Goal: Browse casually

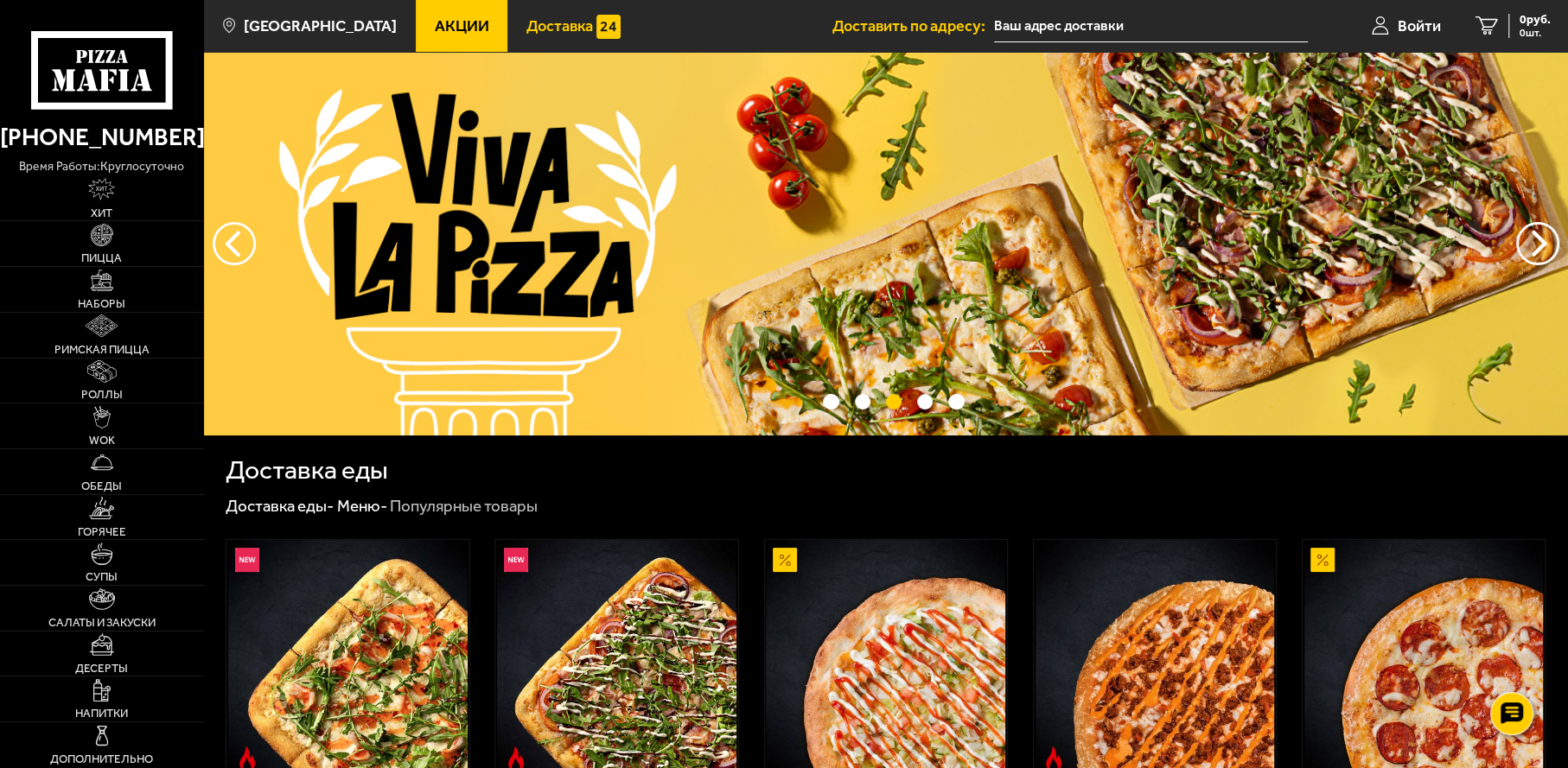
click at [534, 21] on span "Доставка" at bounding box center [560, 26] width 66 height 16
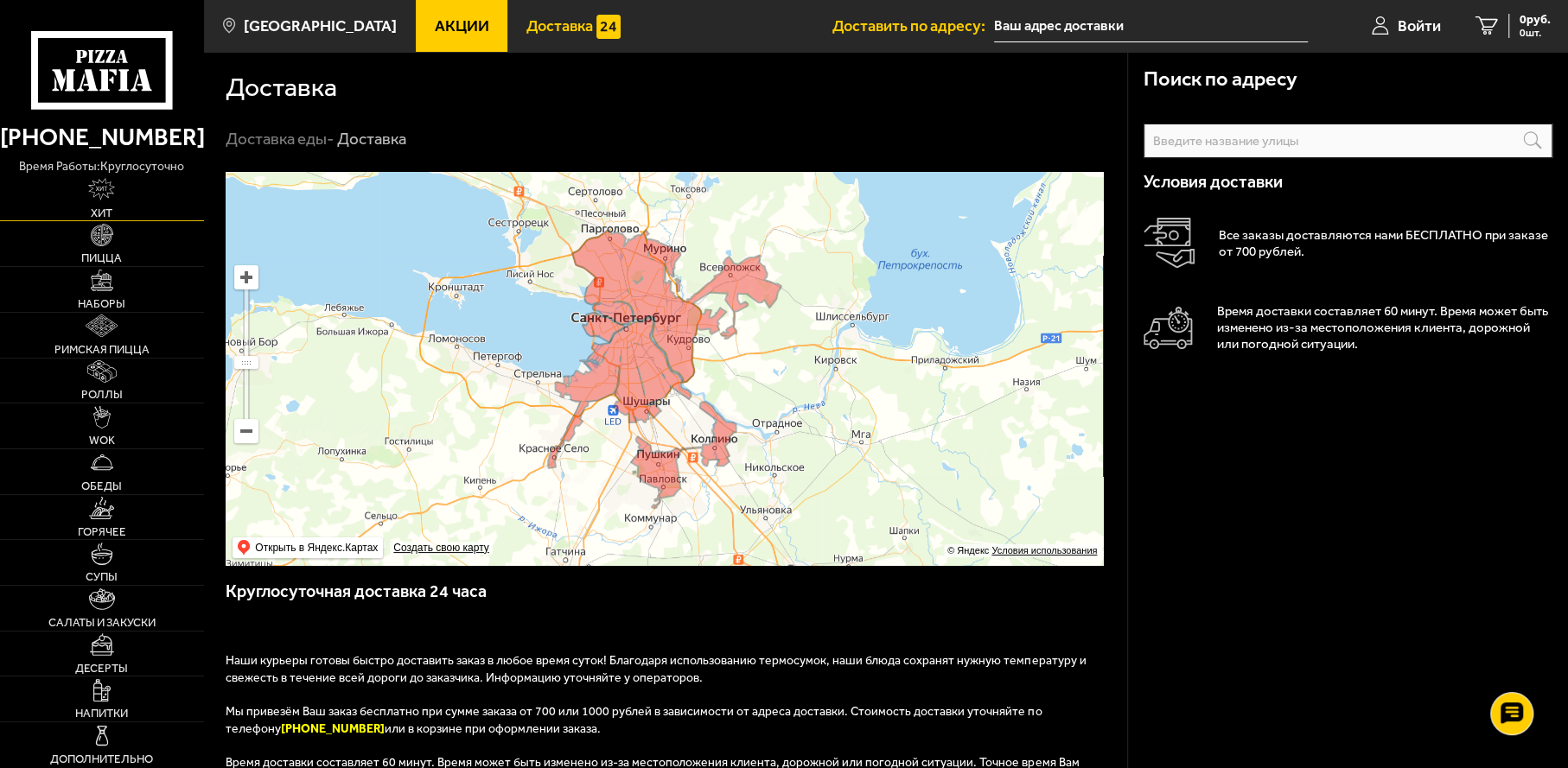
click at [104, 200] on img at bounding box center [101, 189] width 27 height 22
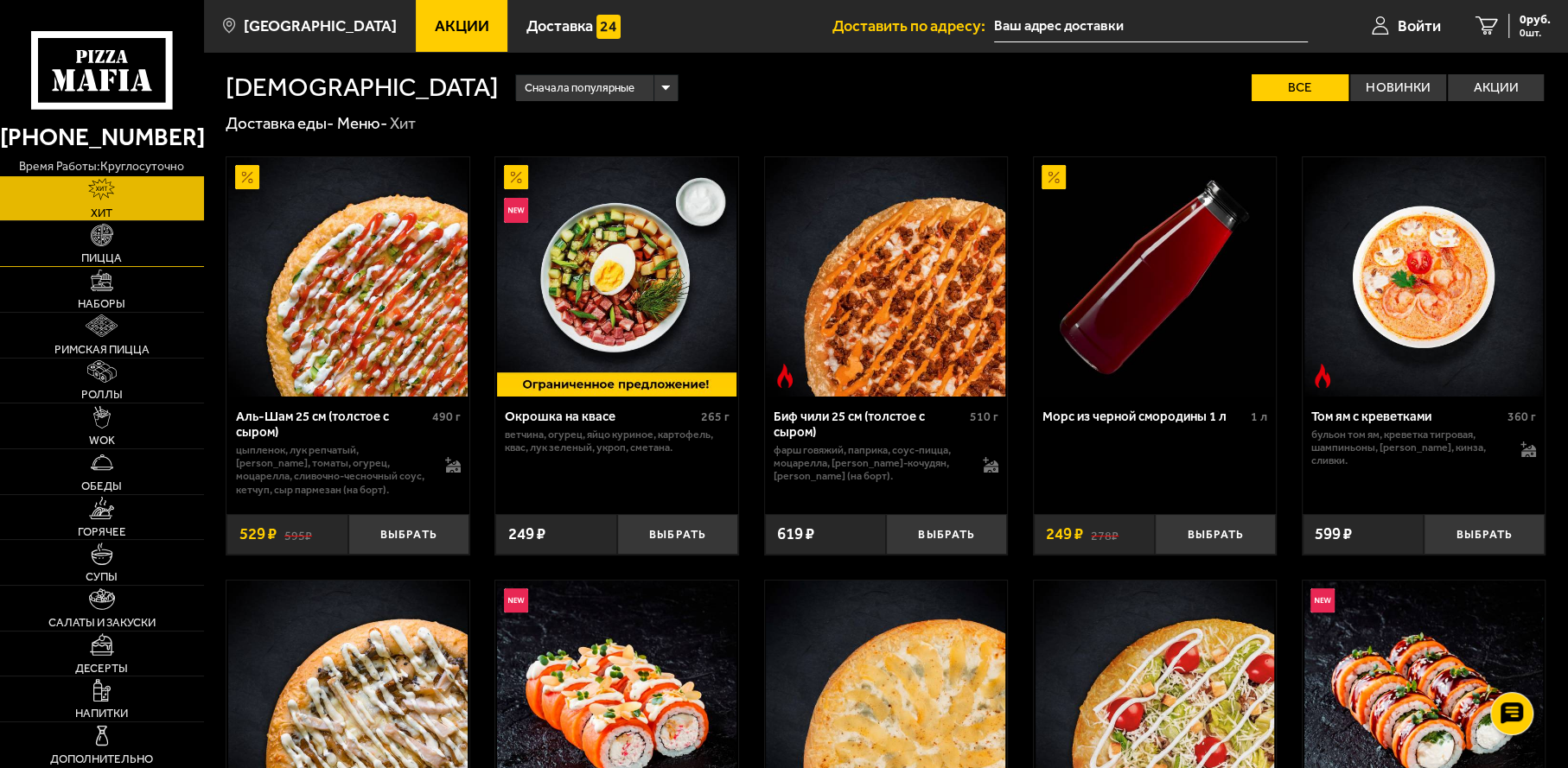
click at [107, 253] on span "Пицца" at bounding box center [101, 258] width 40 height 11
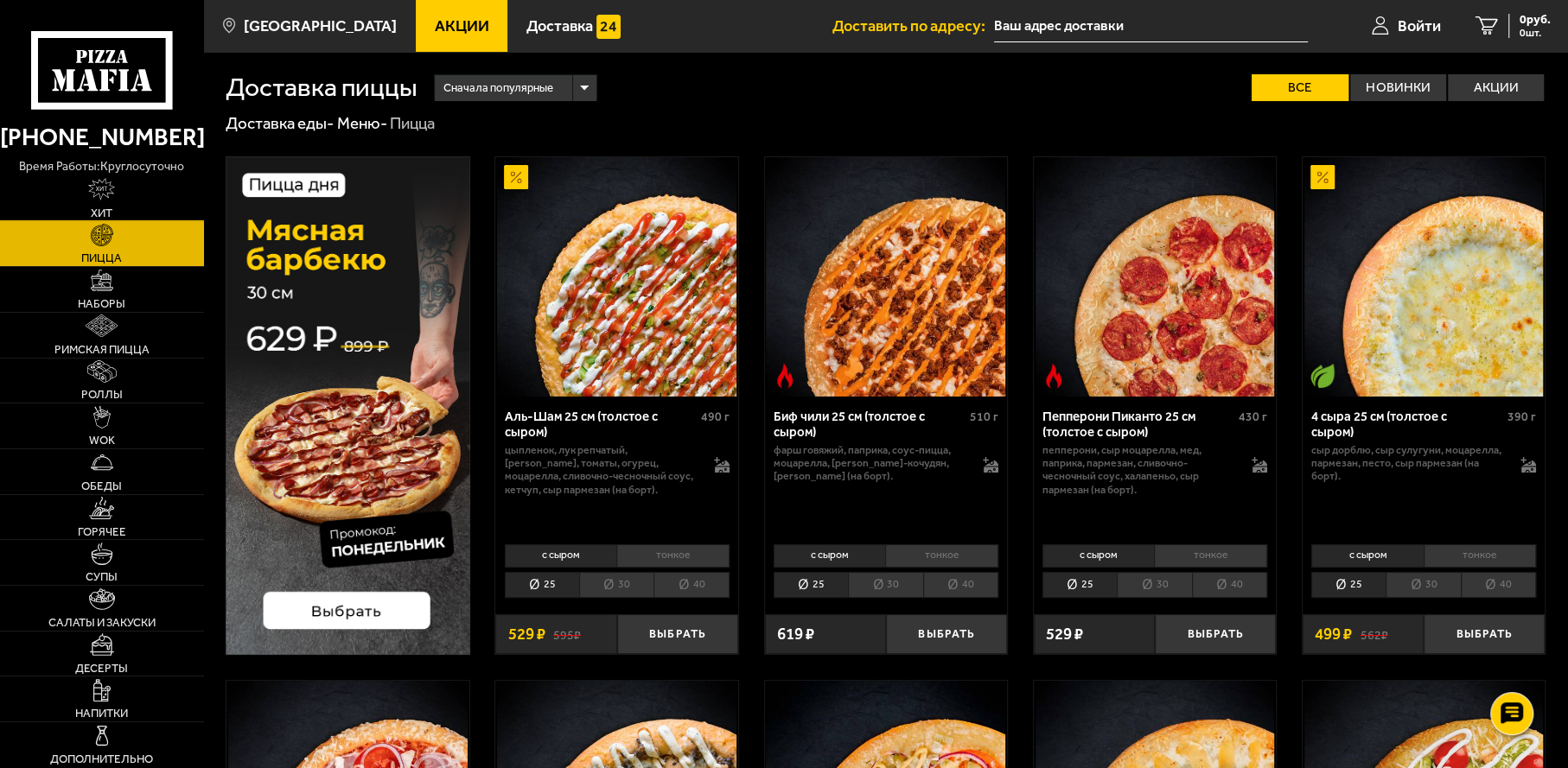
click at [108, 208] on span "Хит" at bounding box center [102, 213] width 22 height 11
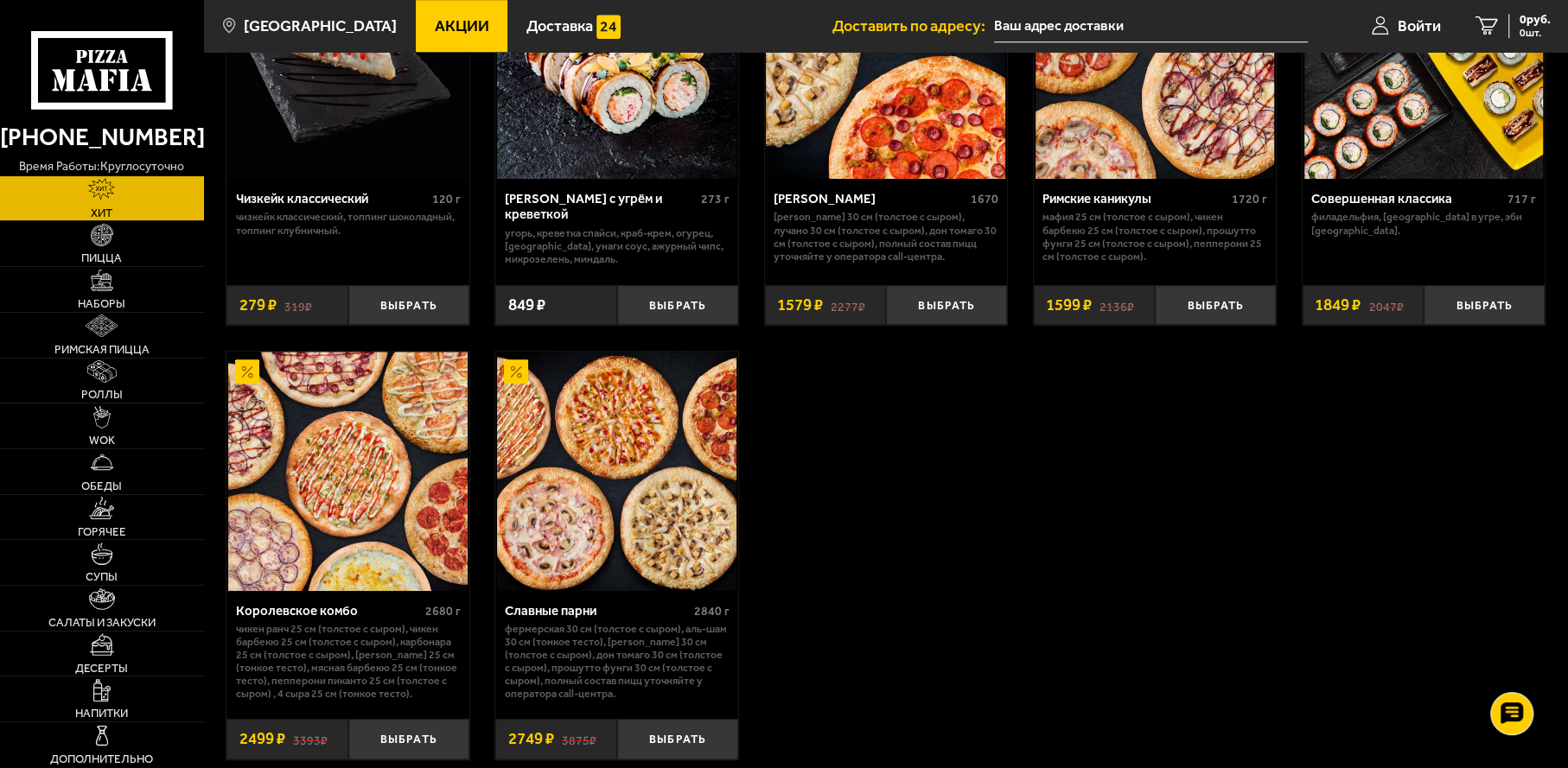
scroll to position [903, 0]
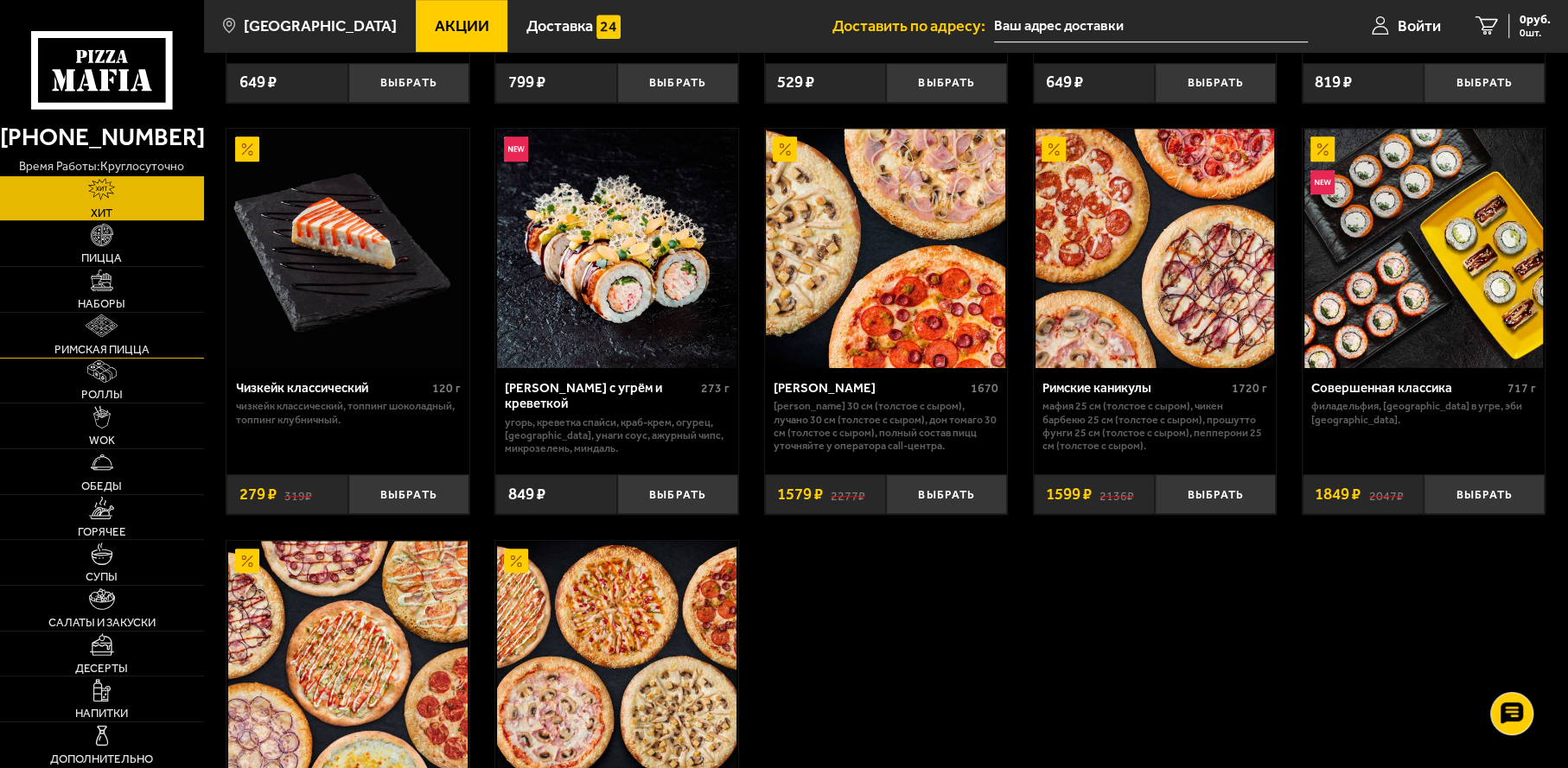
click at [111, 335] on img at bounding box center [101, 325] width 32 height 22
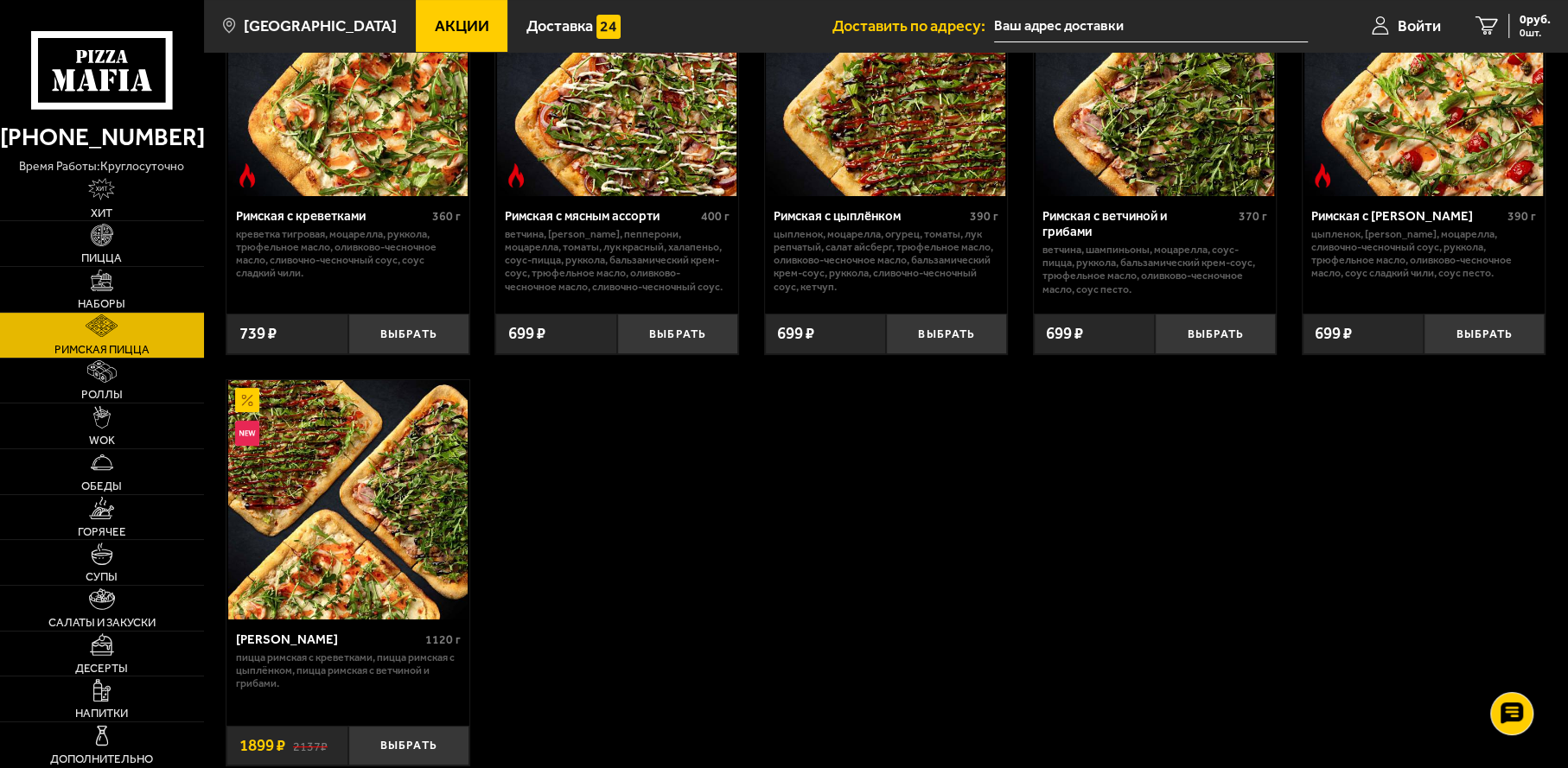
scroll to position [259, 0]
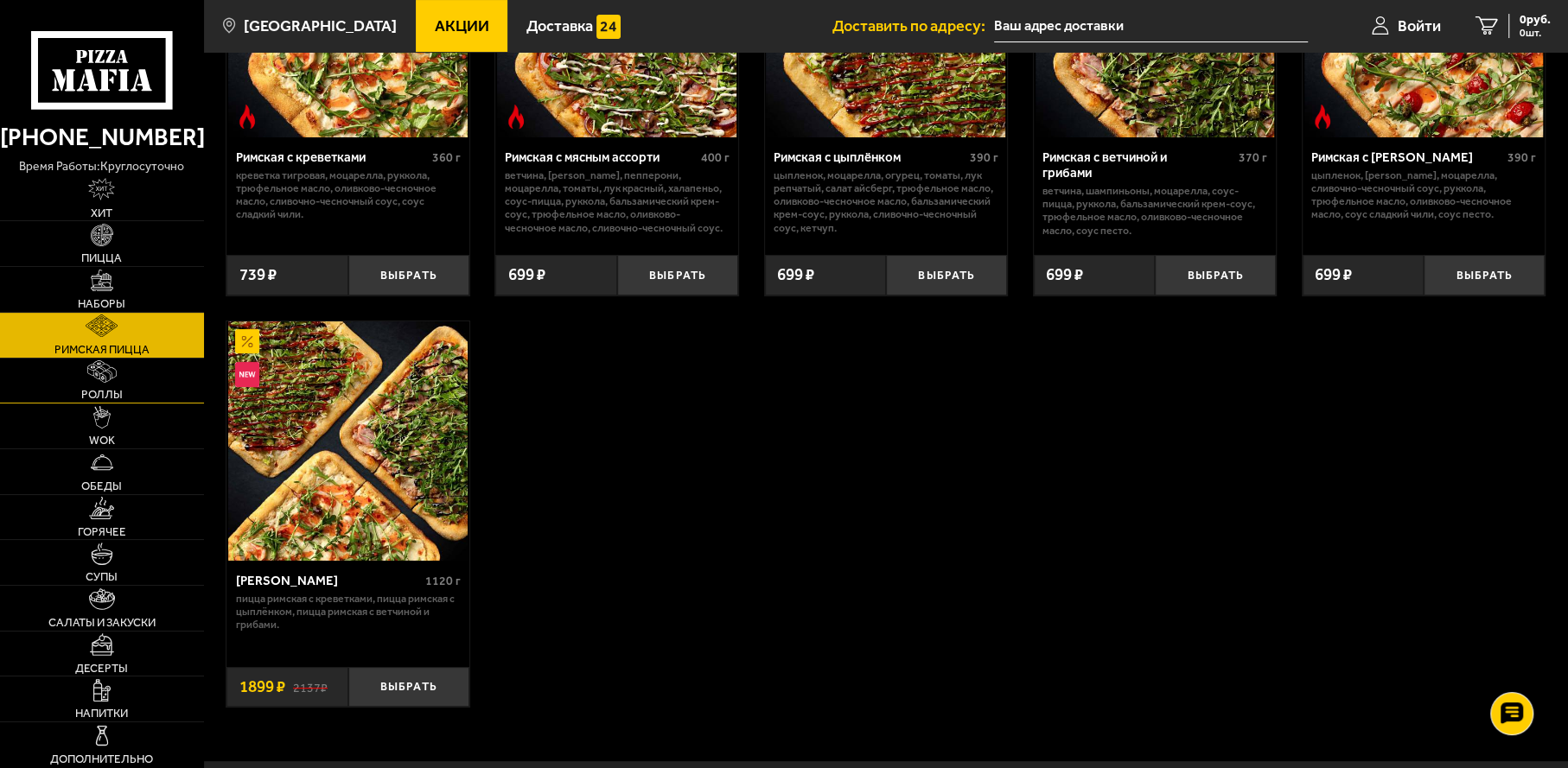
click at [100, 386] on link "Роллы" at bounding box center [102, 380] width 204 height 45
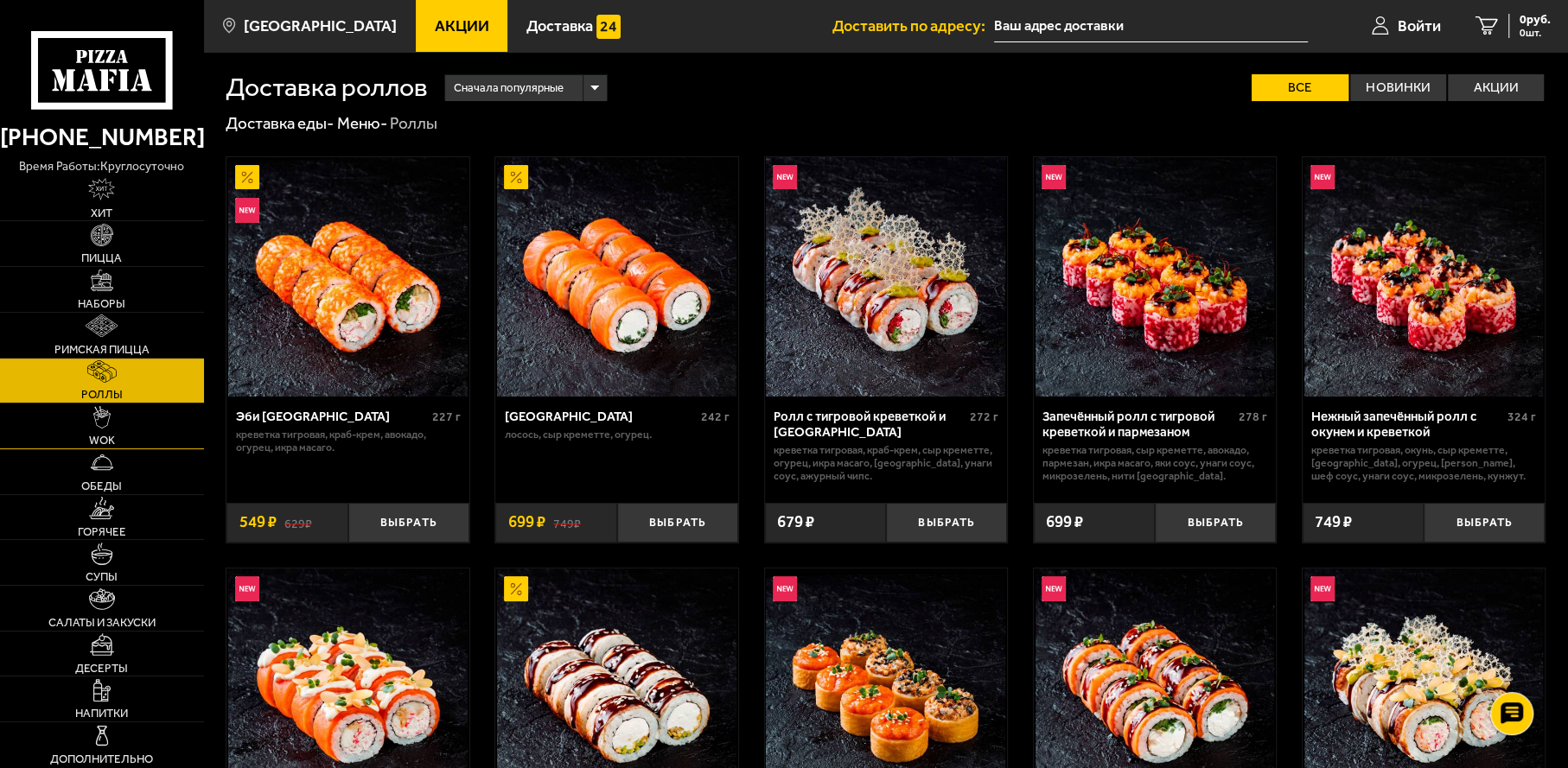
click at [97, 424] on img at bounding box center [102, 417] width 17 height 22
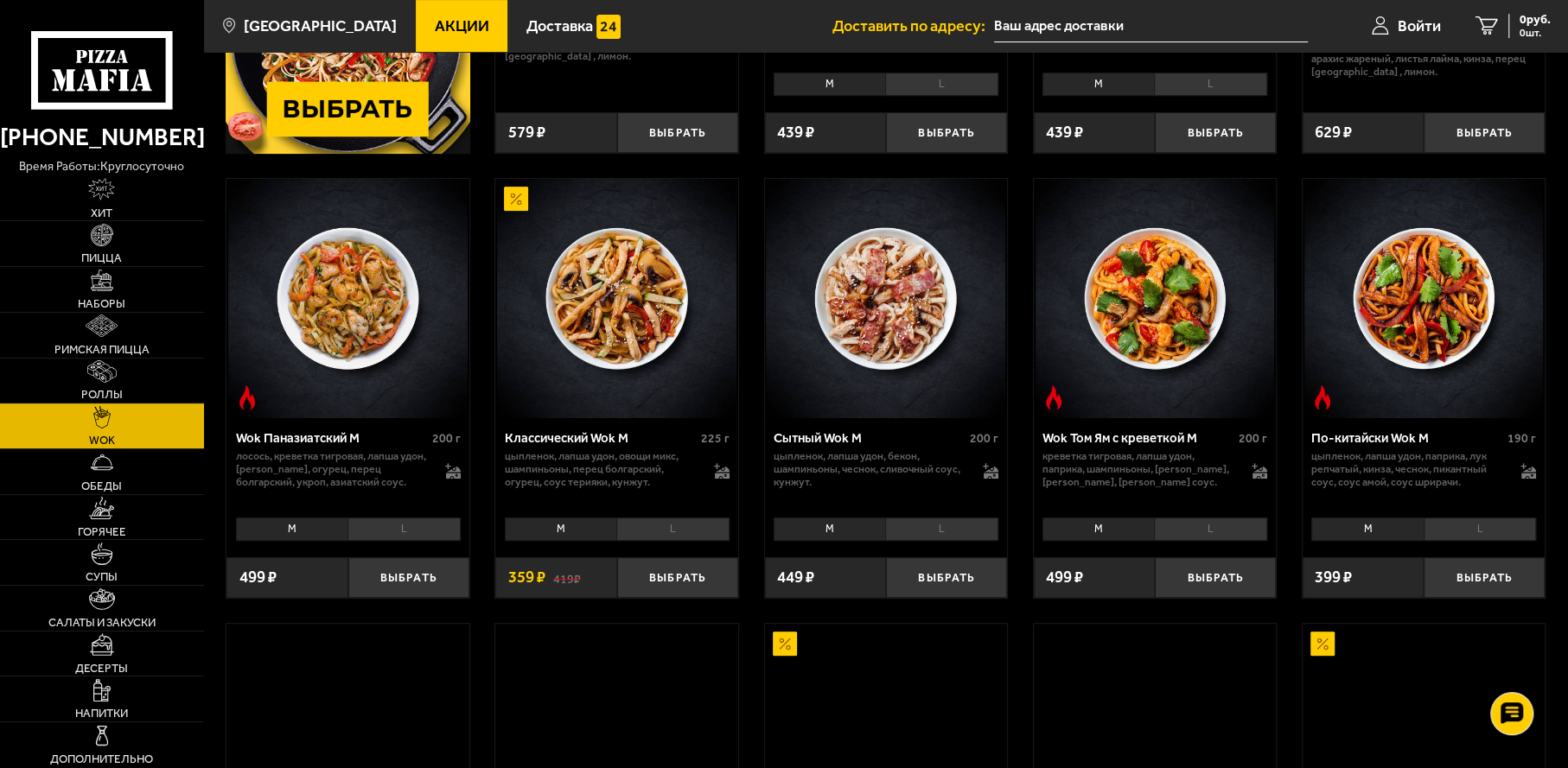
scroll to position [432, 0]
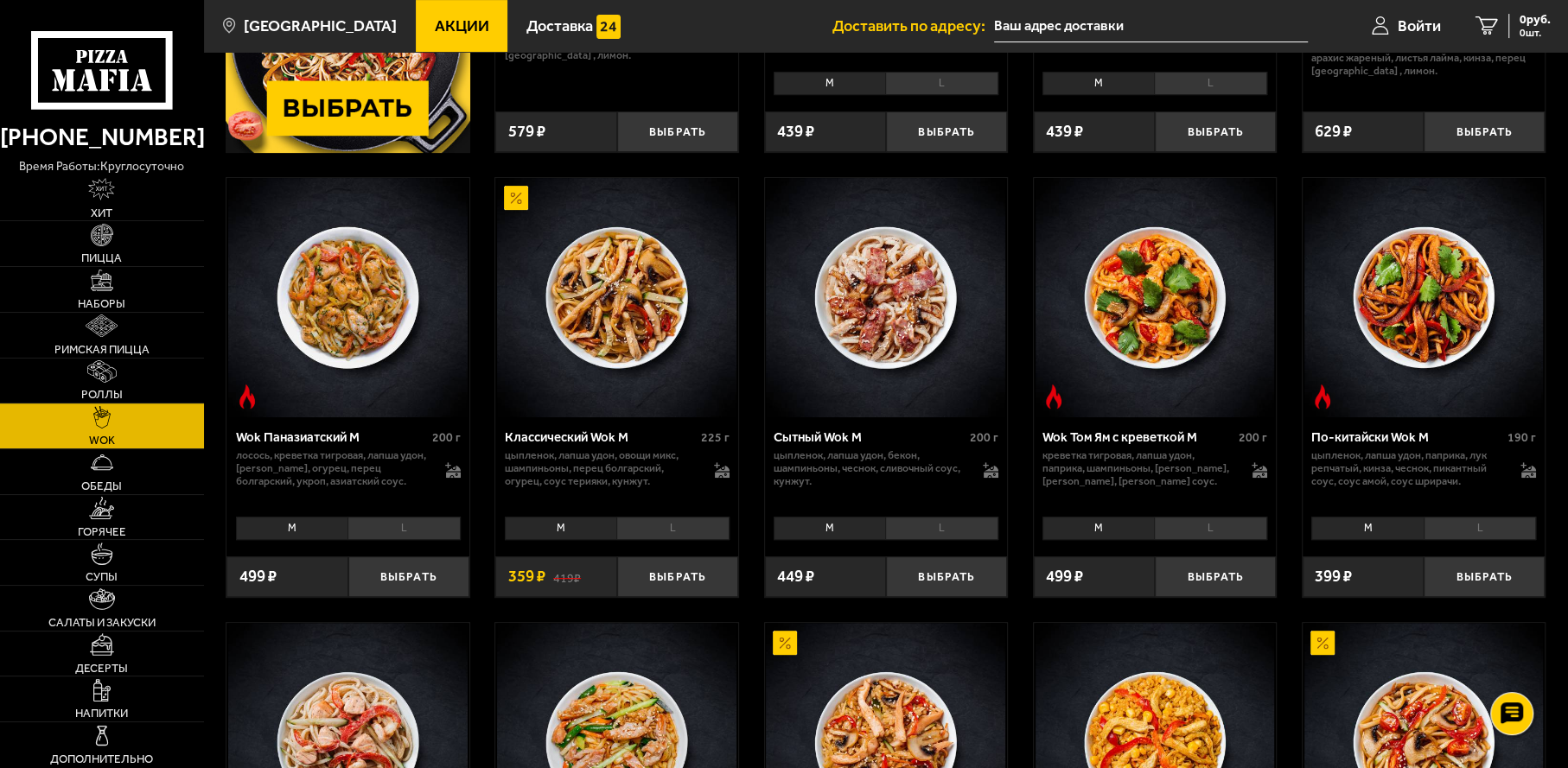
click at [945, 532] on li "L" at bounding box center [941, 527] width 112 height 23
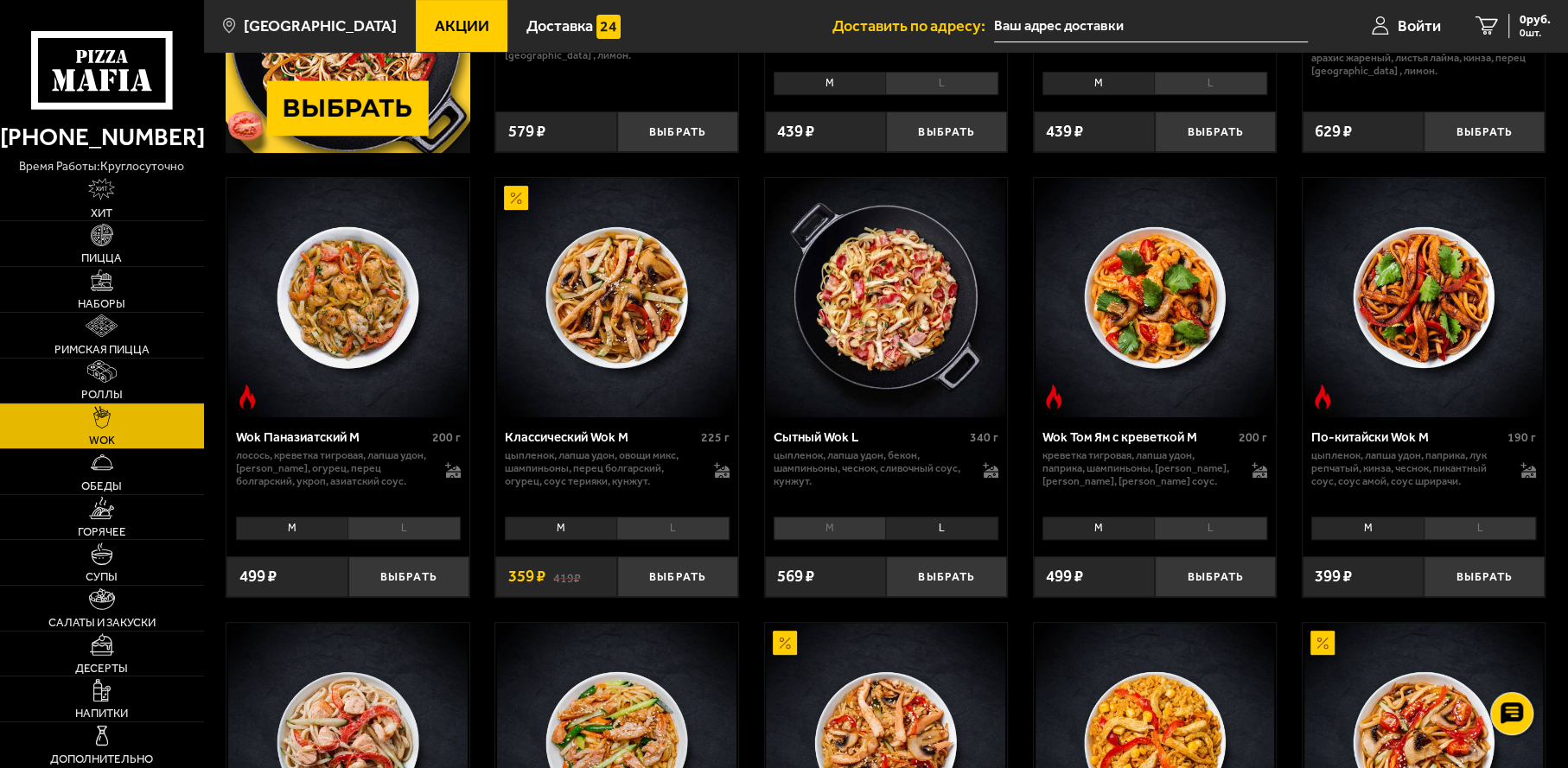
click at [443, 25] on span "Акции" at bounding box center [461, 26] width 54 height 16
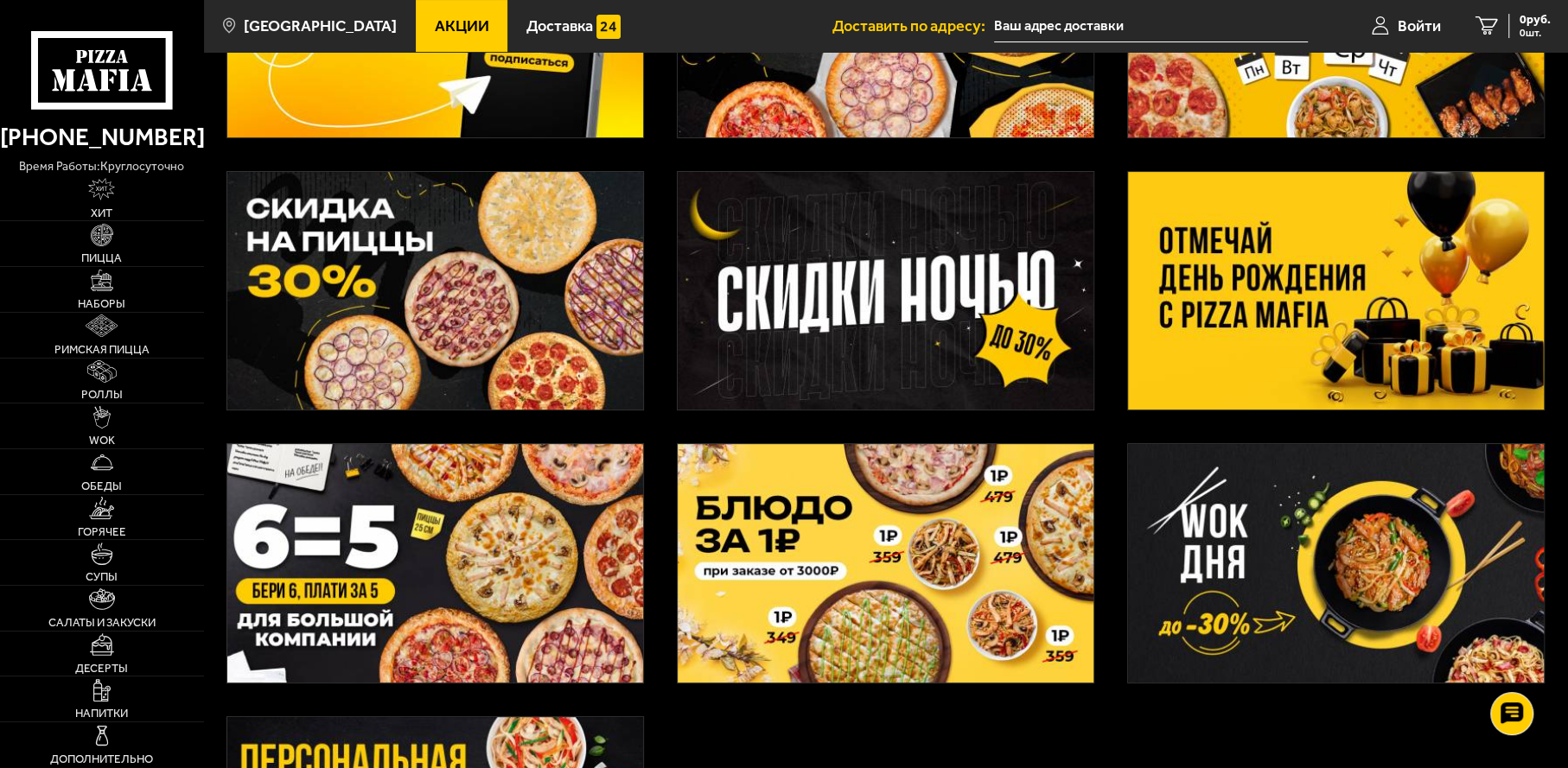
scroll to position [259, 0]
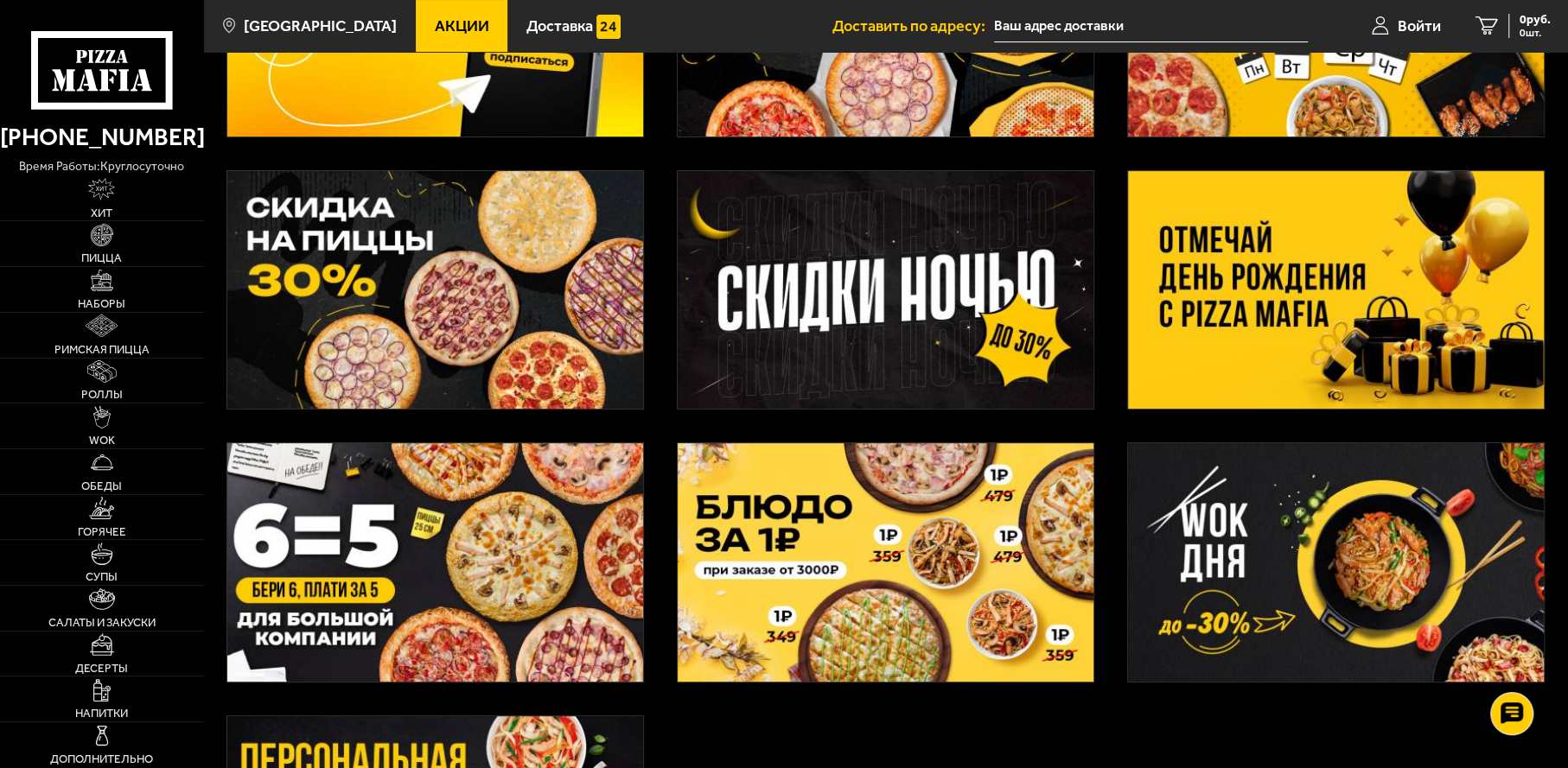
click at [978, 311] on img at bounding box center [885, 289] width 415 height 238
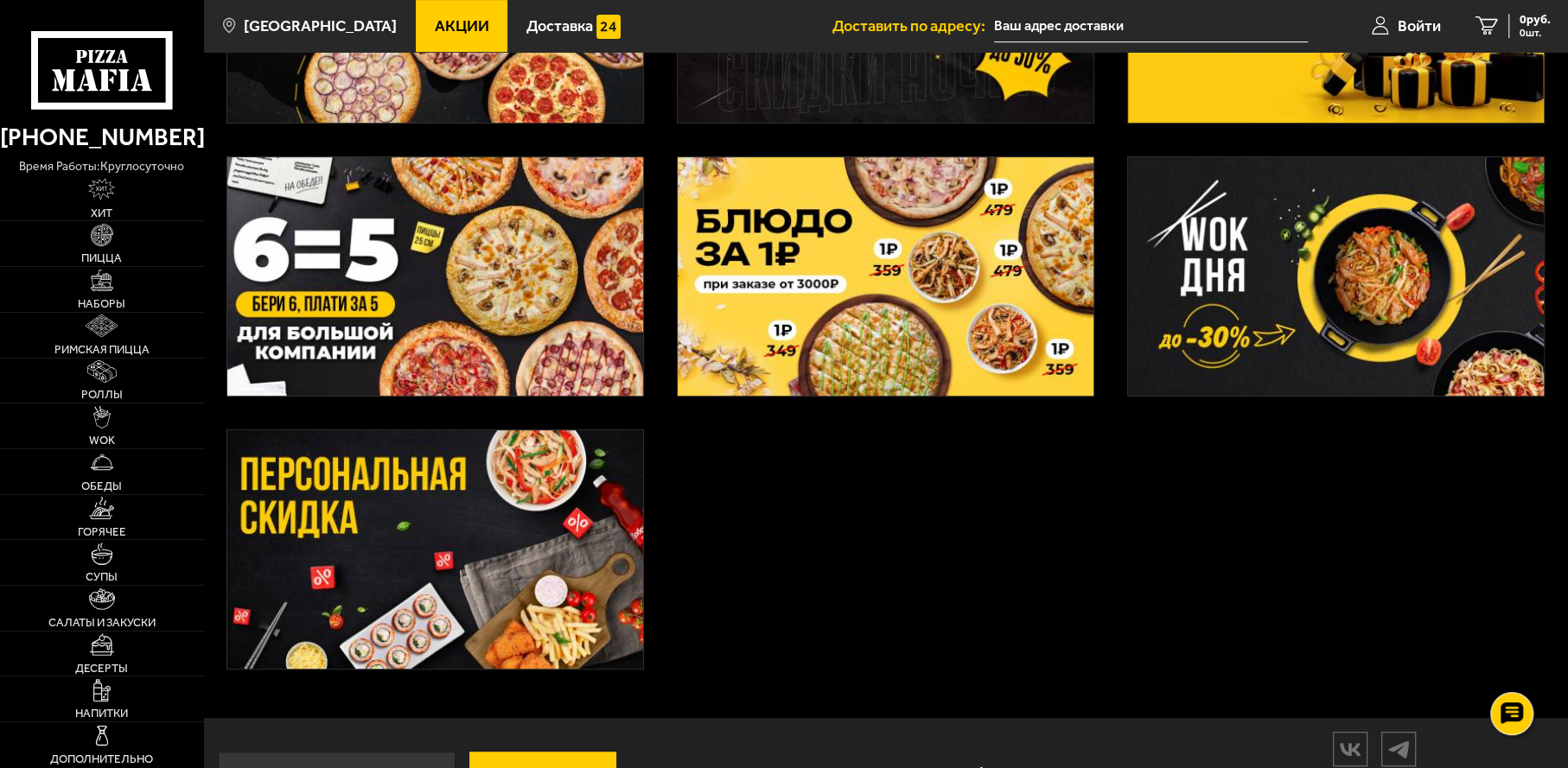
scroll to position [174, 0]
